Goal: Find specific page/section: Find specific page/section

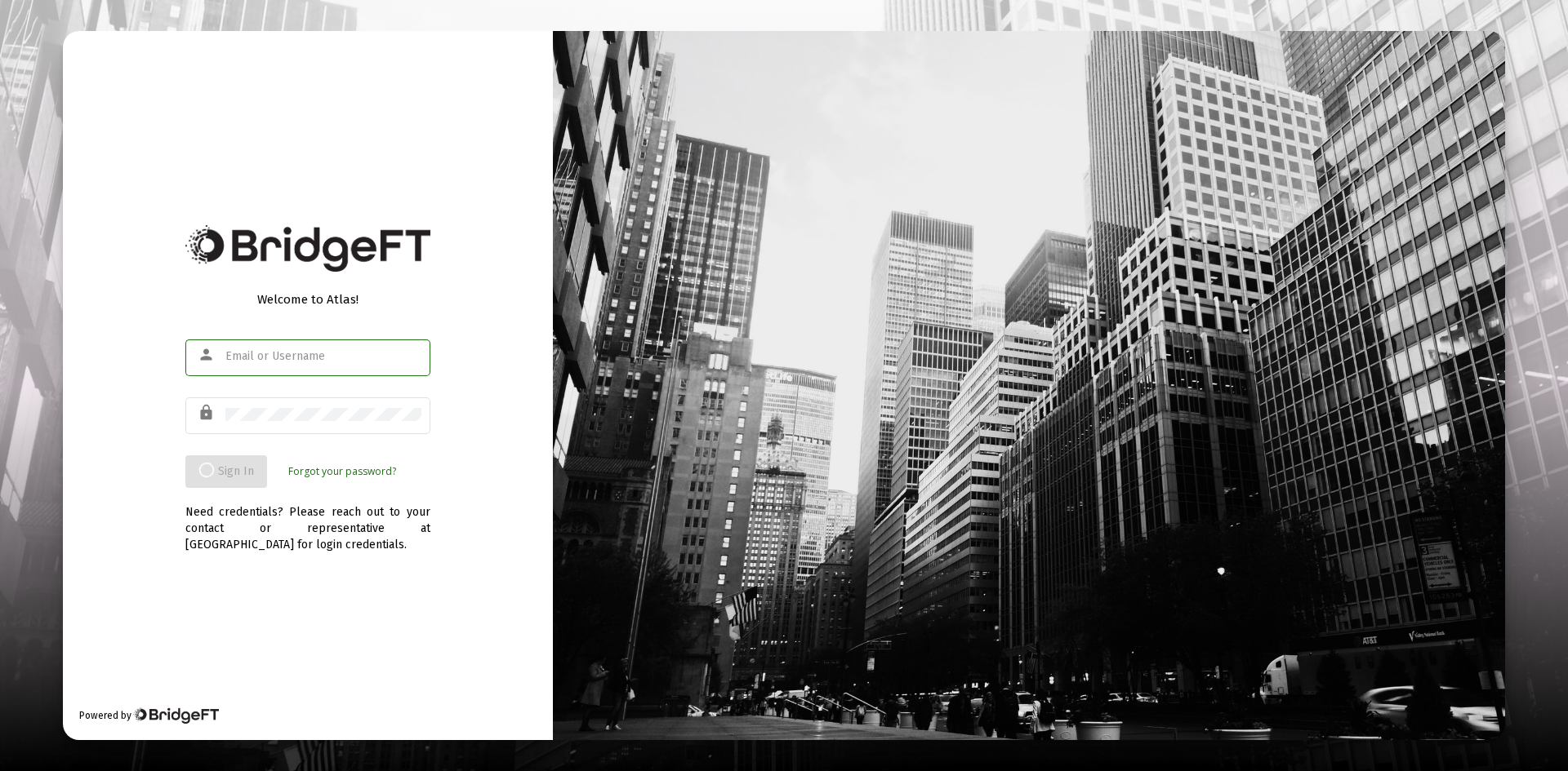
type input "[PERSON_NAME][EMAIL_ADDRESS][DOMAIN_NAME]"
click at [461, 384] on div "Welcome to Atlas! person [PERSON_NAME][EMAIL_ADDRESS][DOMAIN_NAME] lock Sign In…" at bounding box center [307, 386] width 490 height 709
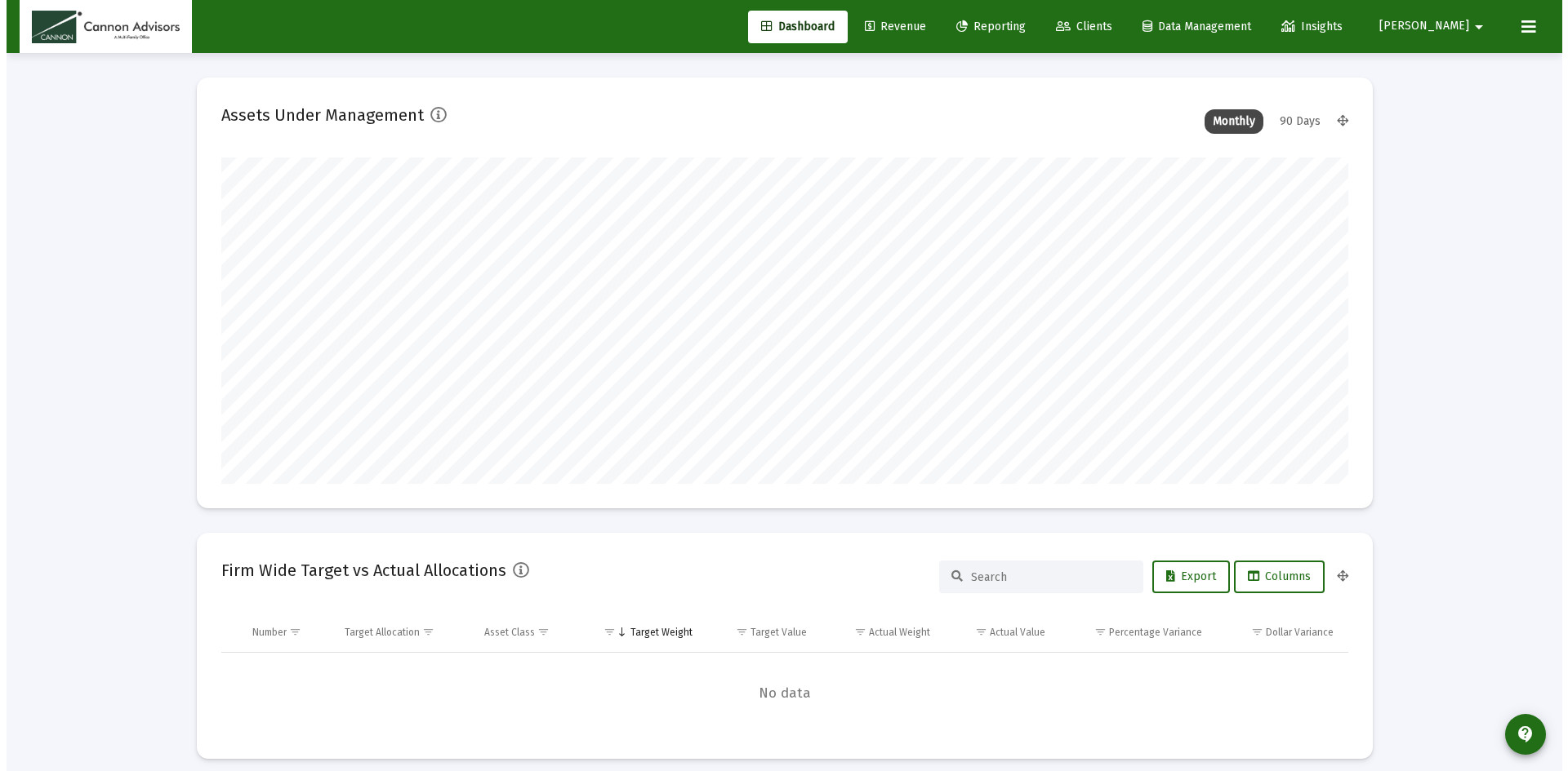
scroll to position [327, 607]
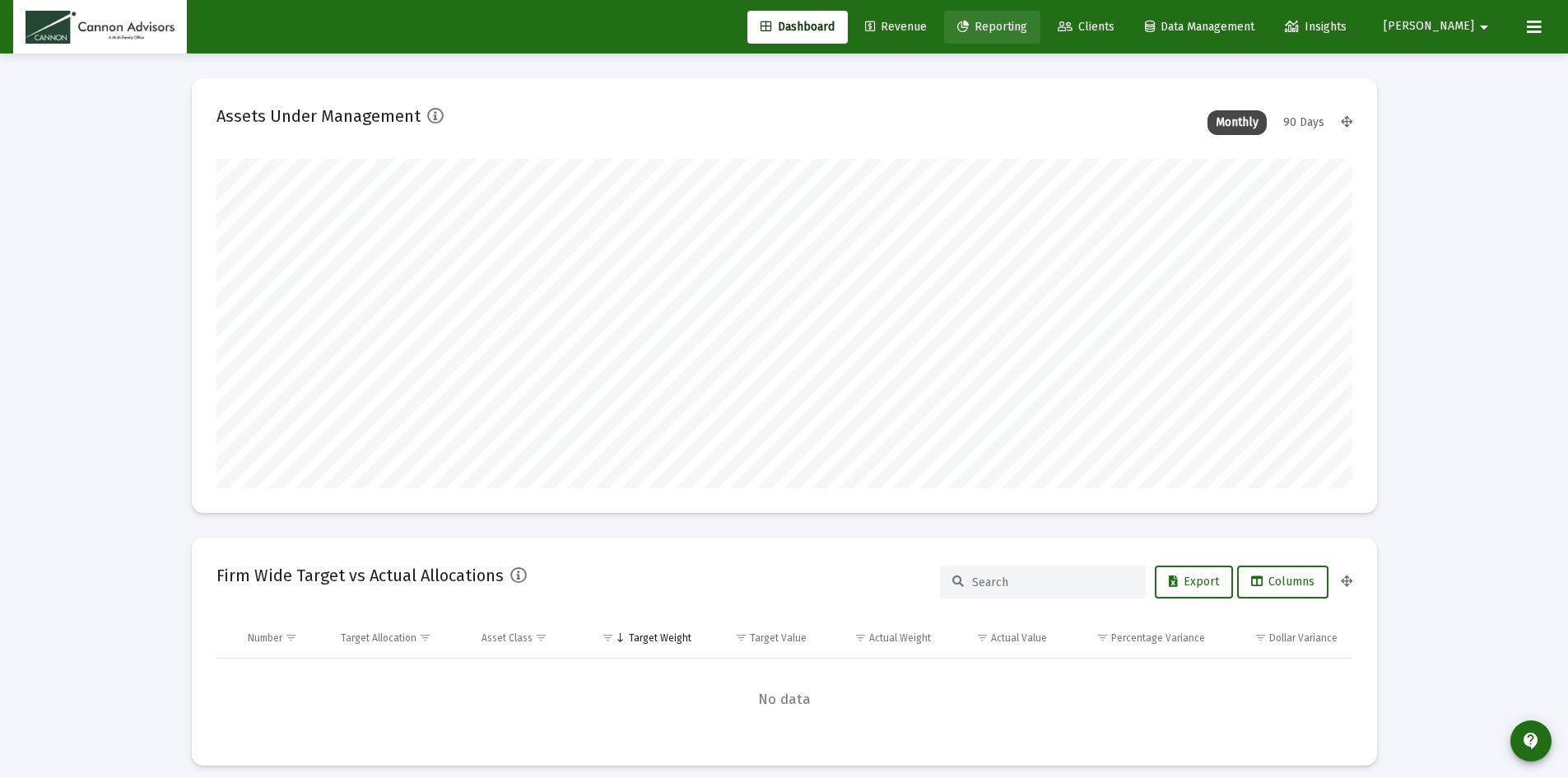
click at [1027, 28] on span "Reporting" at bounding box center [993, 27] width 70 height 14
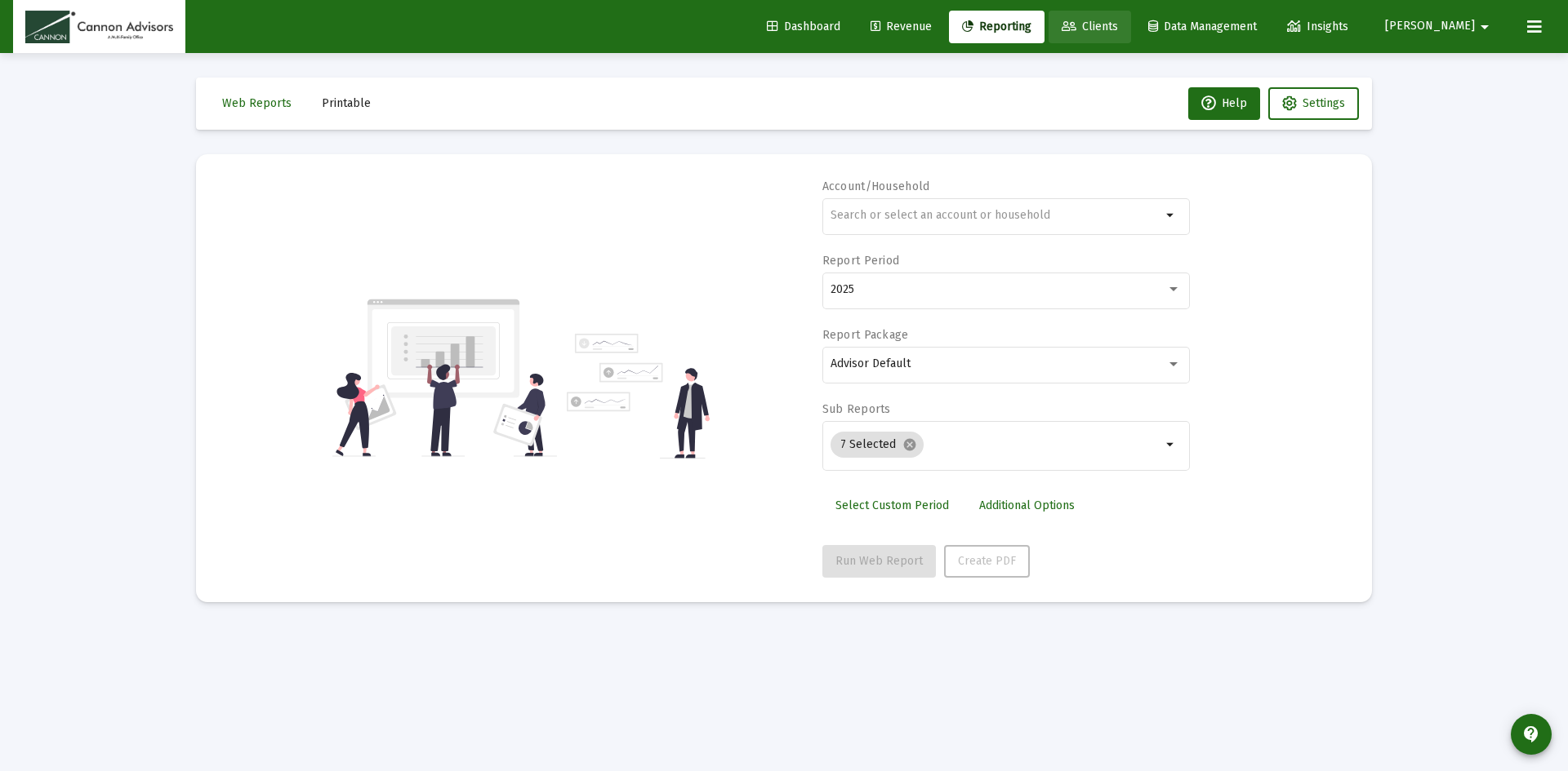
click at [1076, 24] on icon at bounding box center [1069, 27] width 14 height 12
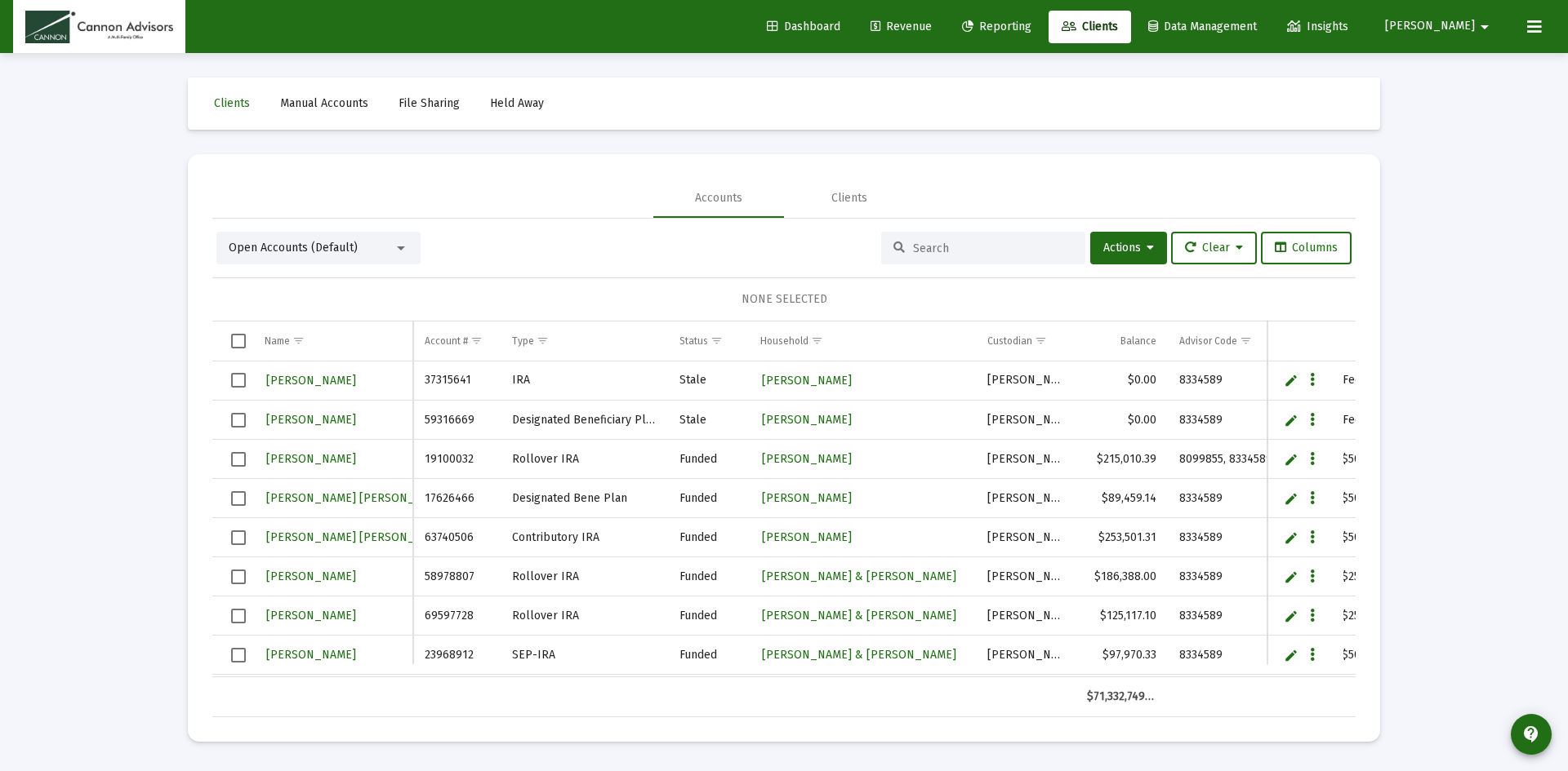
drag, startPoint x: 1057, startPoint y: 183, endPoint x: 1015, endPoint y: 208, distance: 48.9
click at [1068, 166] on mat-card "Accounts Clients Open Accounts (Default) Actions Clear Columns NONE SELECTED Na…" at bounding box center [783, 448] width 1192 height 588
click at [952, 256] on div at bounding box center [983, 248] width 204 height 33
click at [970, 240] on div at bounding box center [983, 248] width 204 height 33
click at [972, 245] on input at bounding box center [993, 249] width 160 height 14
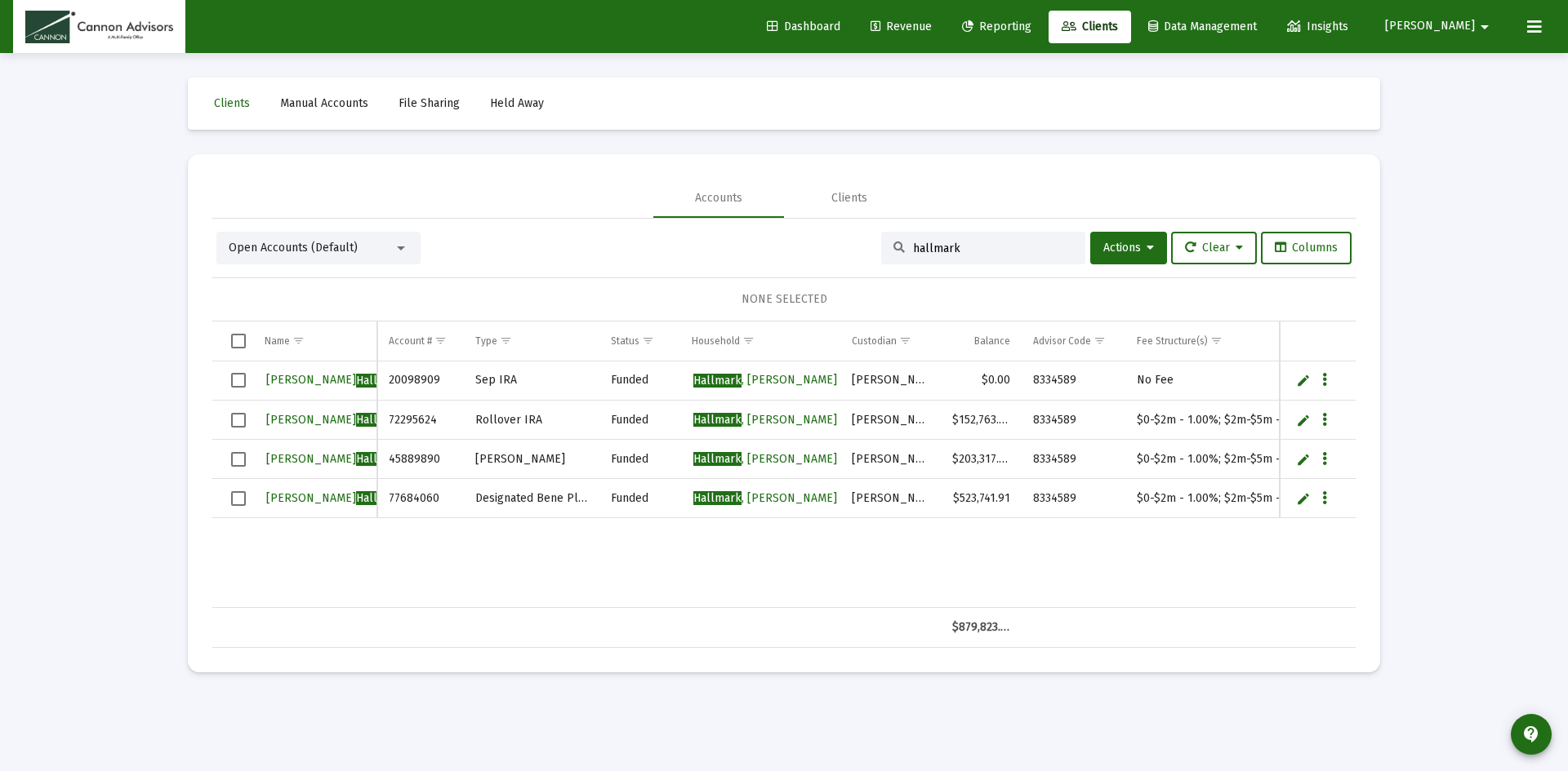
type input "hallmark"
click at [698, 570] on div "[PERSON_NAME] 20098909 Sep IRA Funded [PERSON_NAME] & [PERSON_NAME] $0.00 83345…" at bounding box center [961, 485] width 1497 height 246
click at [483, 187] on div "Accounts Clients" at bounding box center [784, 198] width 1143 height 39
click at [483, 186] on div "Accounts Clients" at bounding box center [784, 198] width 1143 height 39
click at [501, 174] on mat-card "Accounts Clients Open Accounts (Default) hallmark Actions Clear Columns NONE SE…" at bounding box center [783, 413] width 1192 height 518
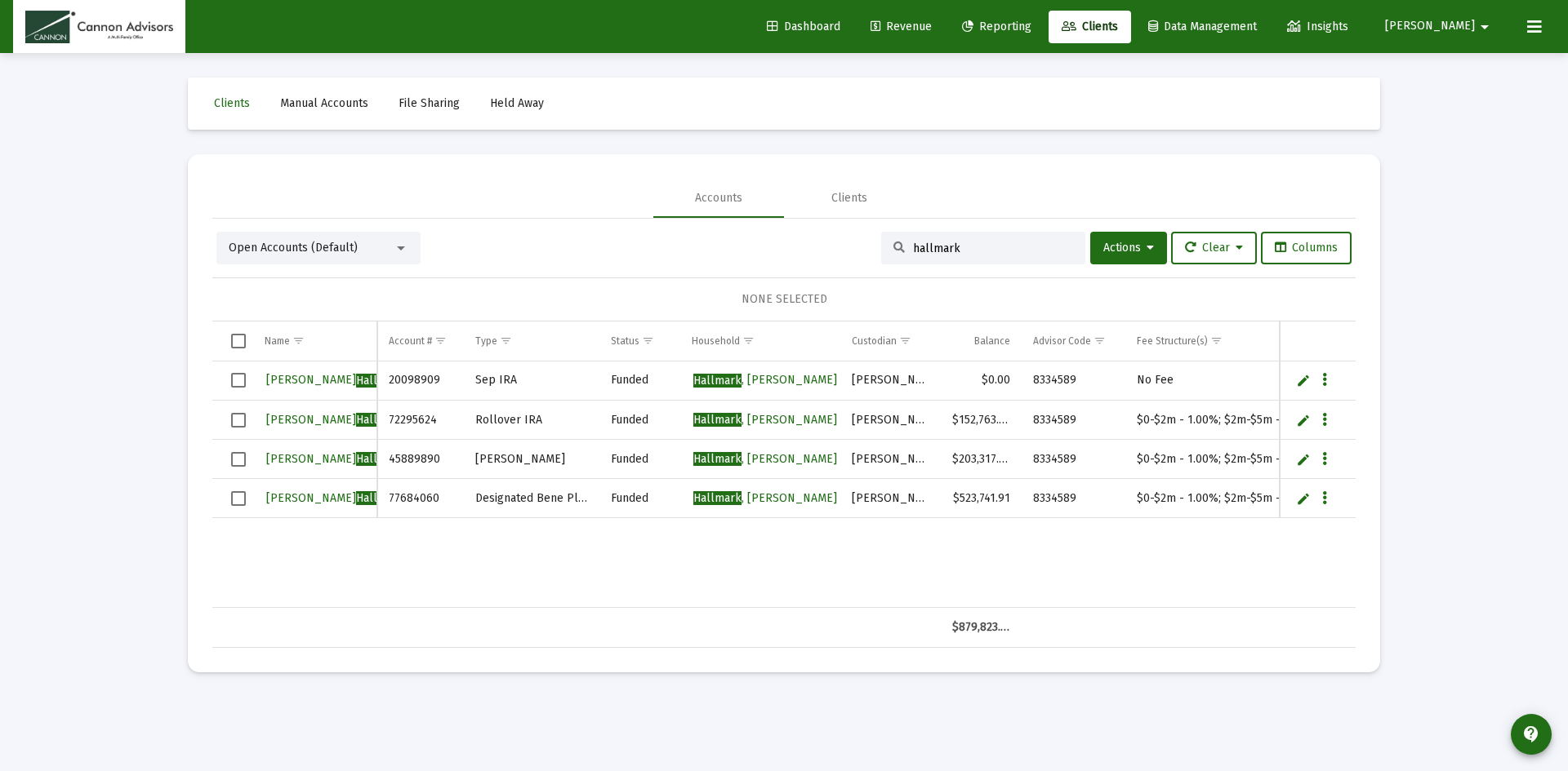
click at [559, 167] on mat-card "Accounts Clients Open Accounts (Default) hallmark Actions Clear Columns NONE SE…" at bounding box center [783, 413] width 1192 height 518
click at [577, 187] on div "Accounts Clients" at bounding box center [784, 198] width 1143 height 39
click at [439, 187] on div "Accounts Clients" at bounding box center [784, 198] width 1143 height 39
click at [620, 189] on div "Accounts Clients" at bounding box center [784, 198] width 1143 height 39
click at [1008, 187] on div "Accounts Clients" at bounding box center [784, 198] width 1143 height 39
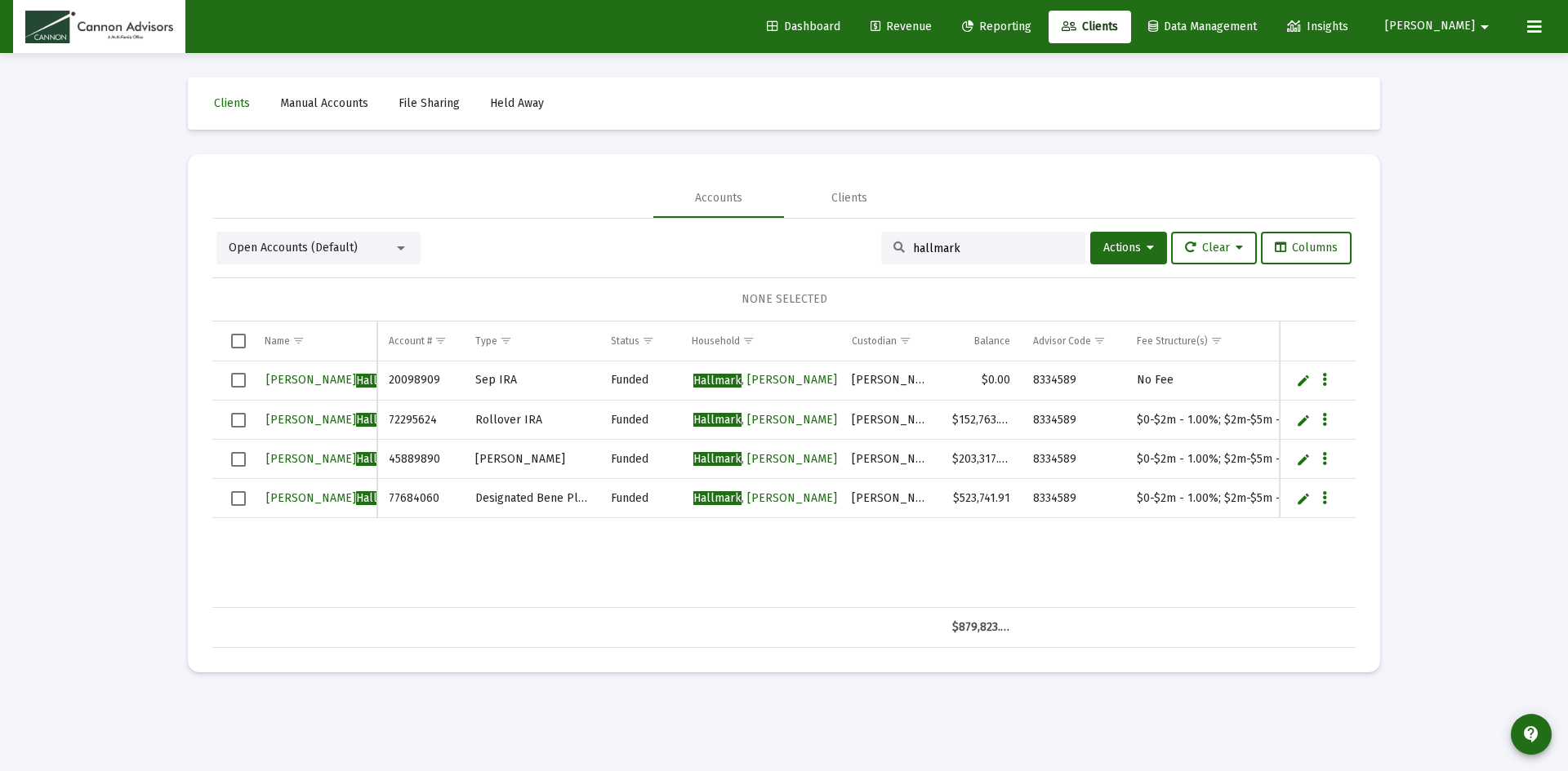
click at [115, 349] on div "Loading... Clients Manual Accounts File Sharing Held Away Accounts Clients Open…" at bounding box center [784, 386] width 1568 height 771
